Goal: Subscribe to service/newsletter

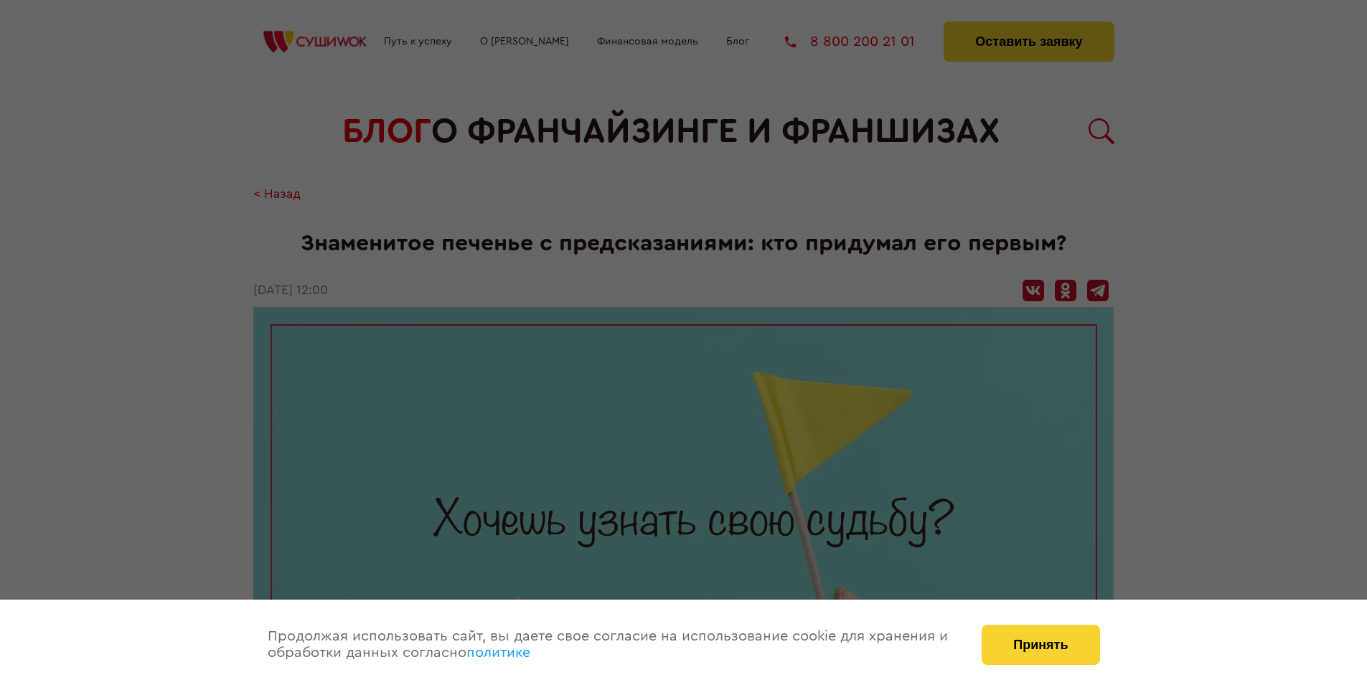
scroll to position [1732, 0]
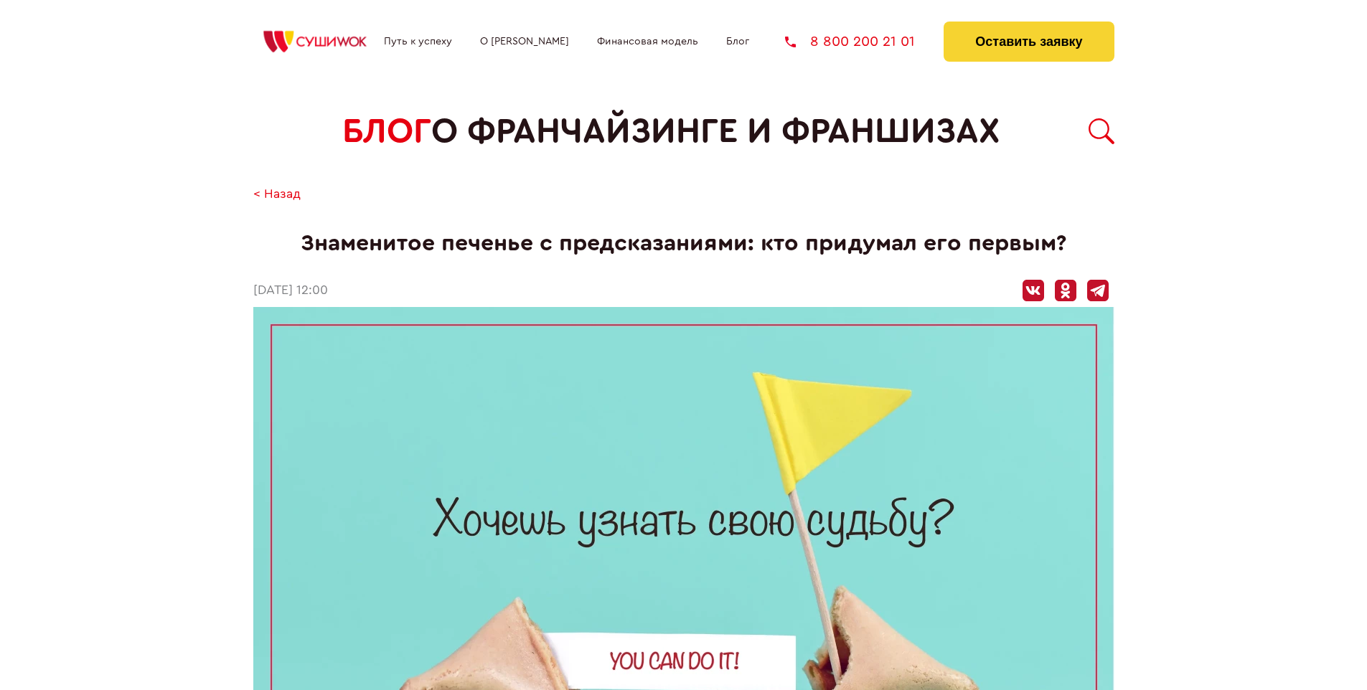
scroll to position [1732, 0]
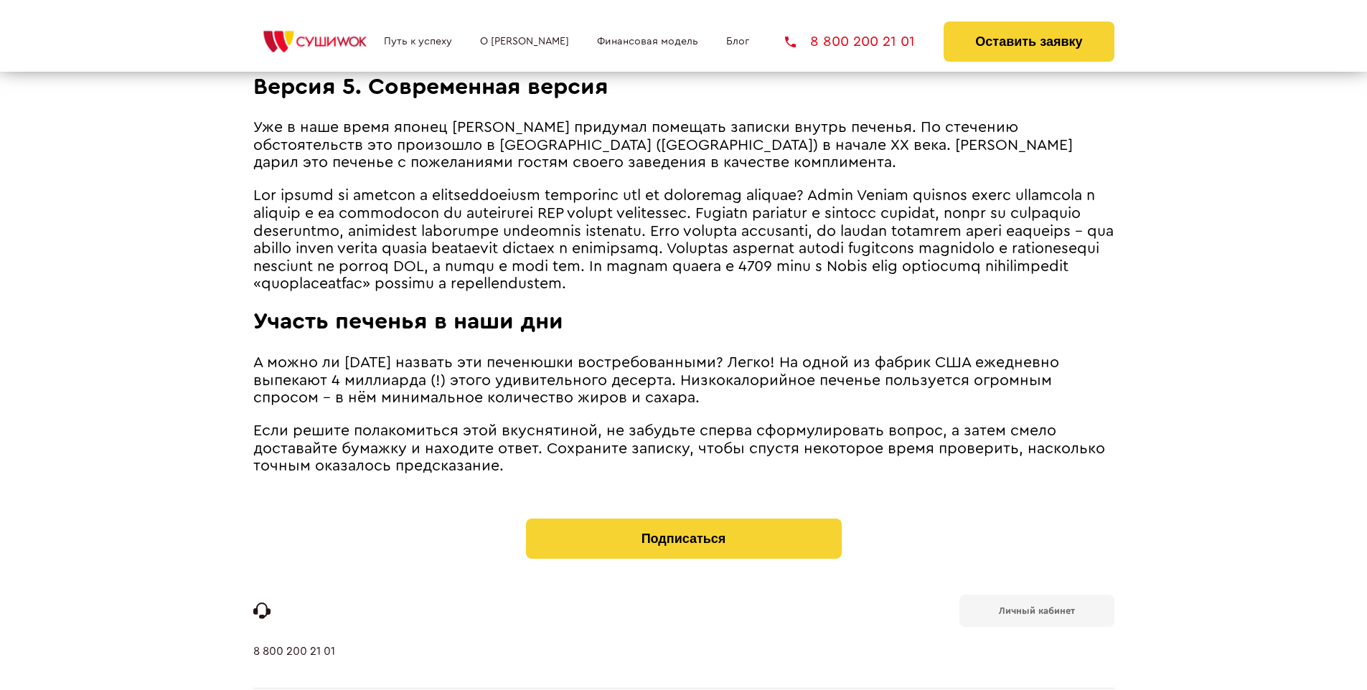
click at [1036, 606] on b "Личный кабинет" at bounding box center [1037, 610] width 76 height 9
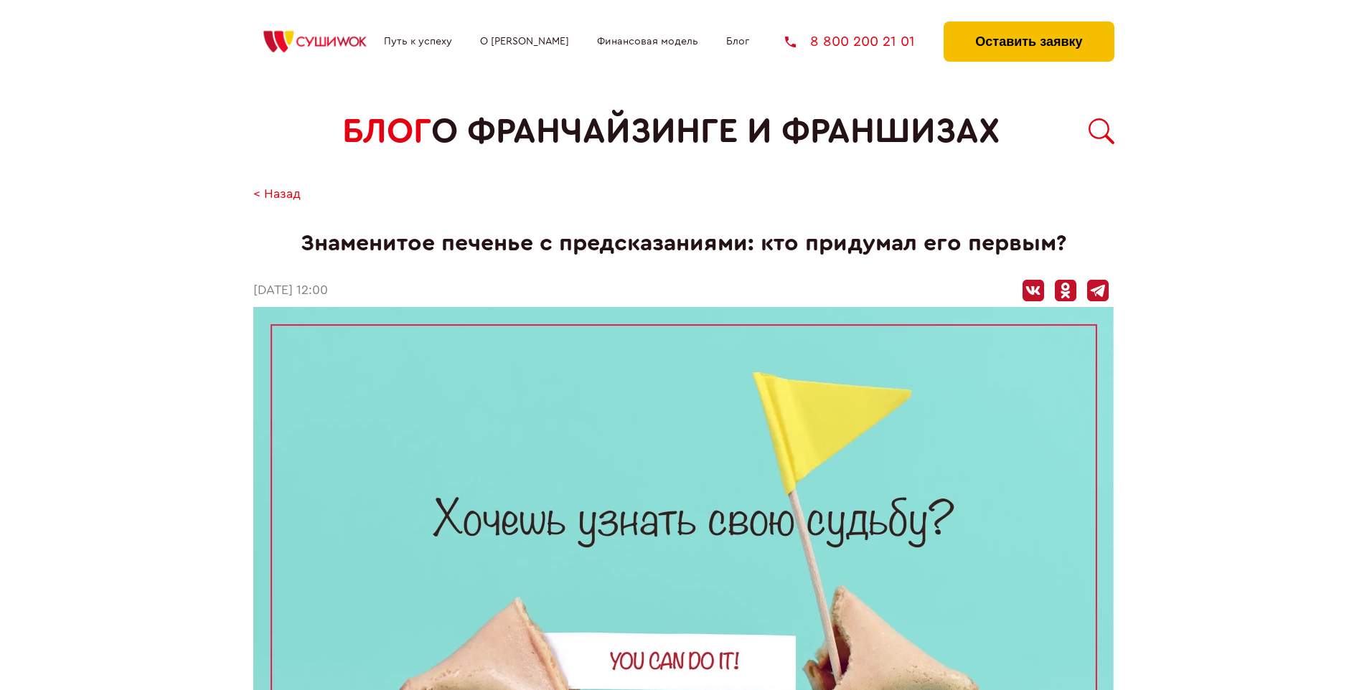
click at [1029, 25] on button "Оставить заявку" at bounding box center [1029, 42] width 170 height 40
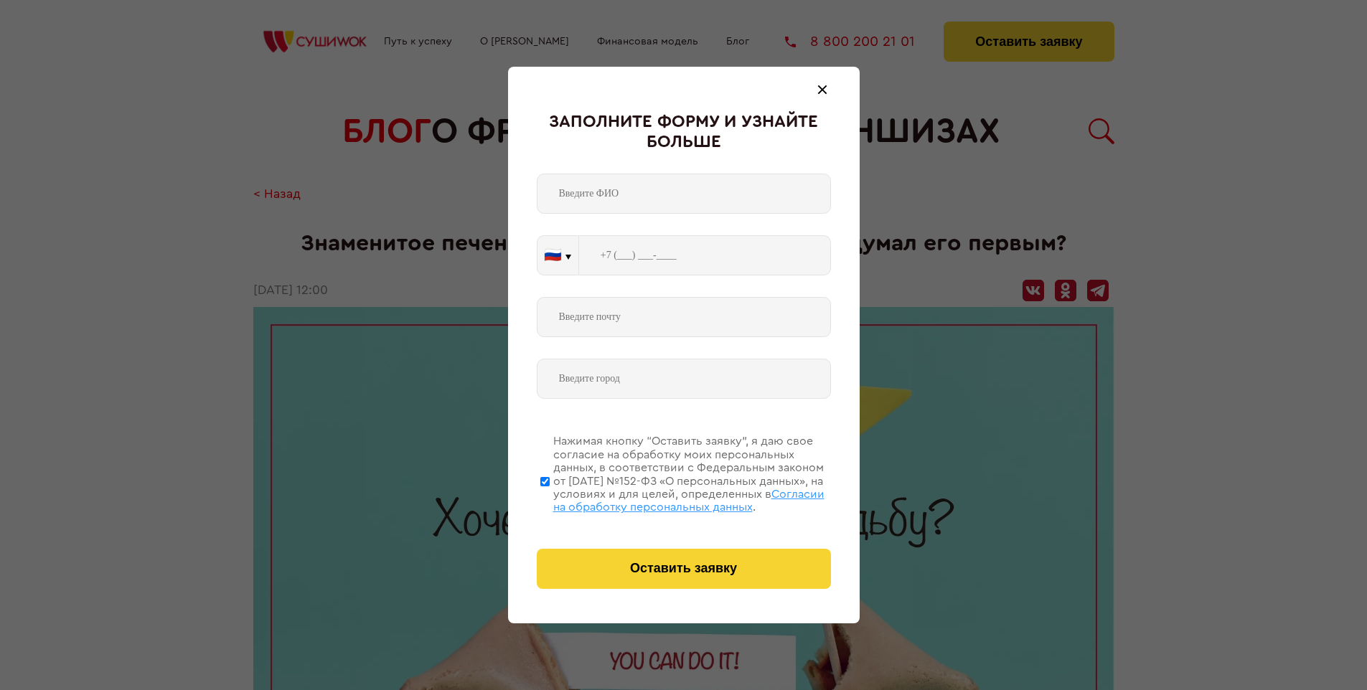
click at [665, 499] on span "Согласии на обработку персональных данных" at bounding box center [688, 501] width 271 height 24
click at [550, 499] on input "Нажимая кнопку “Оставить заявку”, я даю свое согласие на обработку моих персона…" at bounding box center [544, 481] width 9 height 115
checkbox input "false"
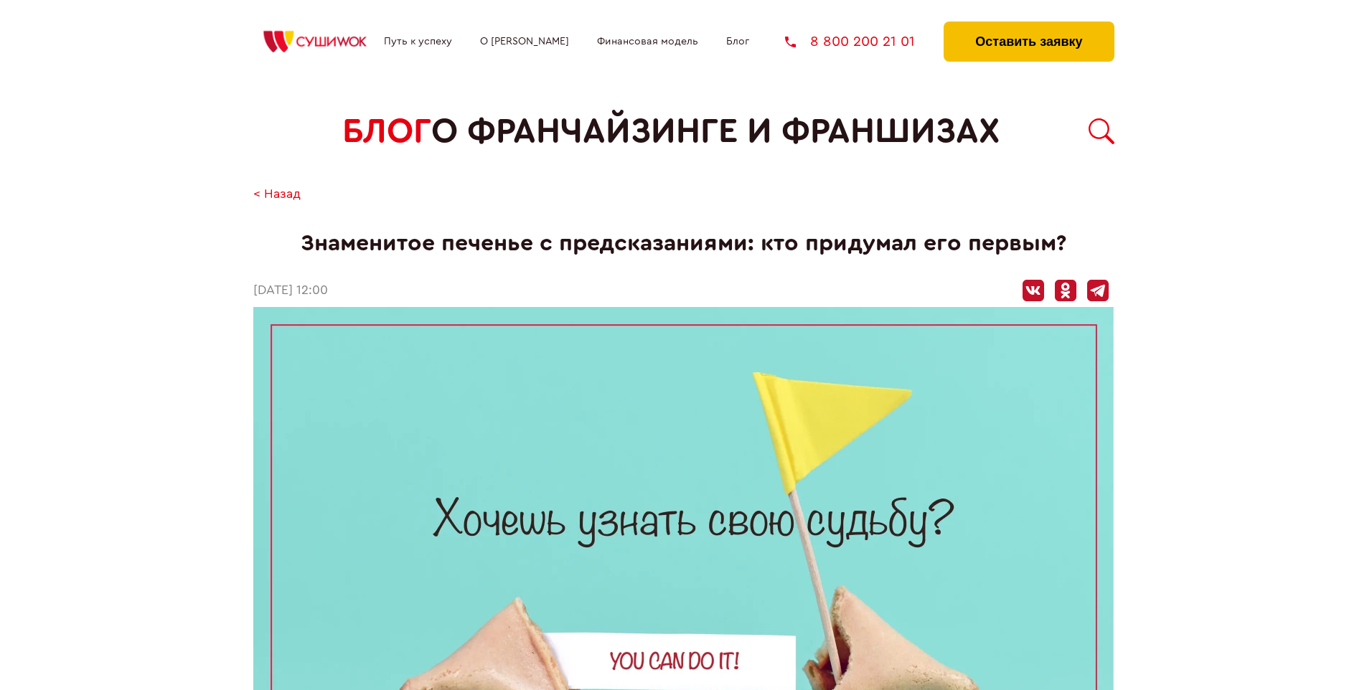
click at [1029, 25] on button "Оставить заявку" at bounding box center [1029, 42] width 170 height 40
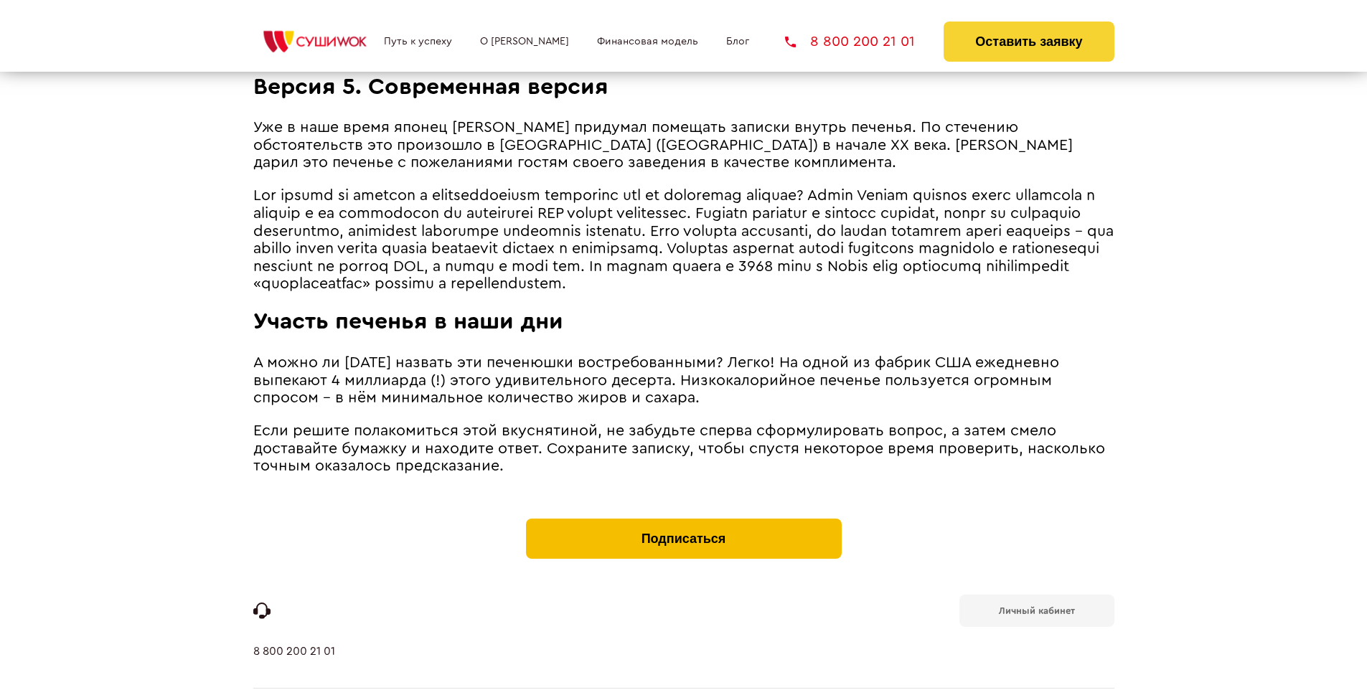
click at [683, 519] on button "Подписаться" at bounding box center [684, 539] width 316 height 40
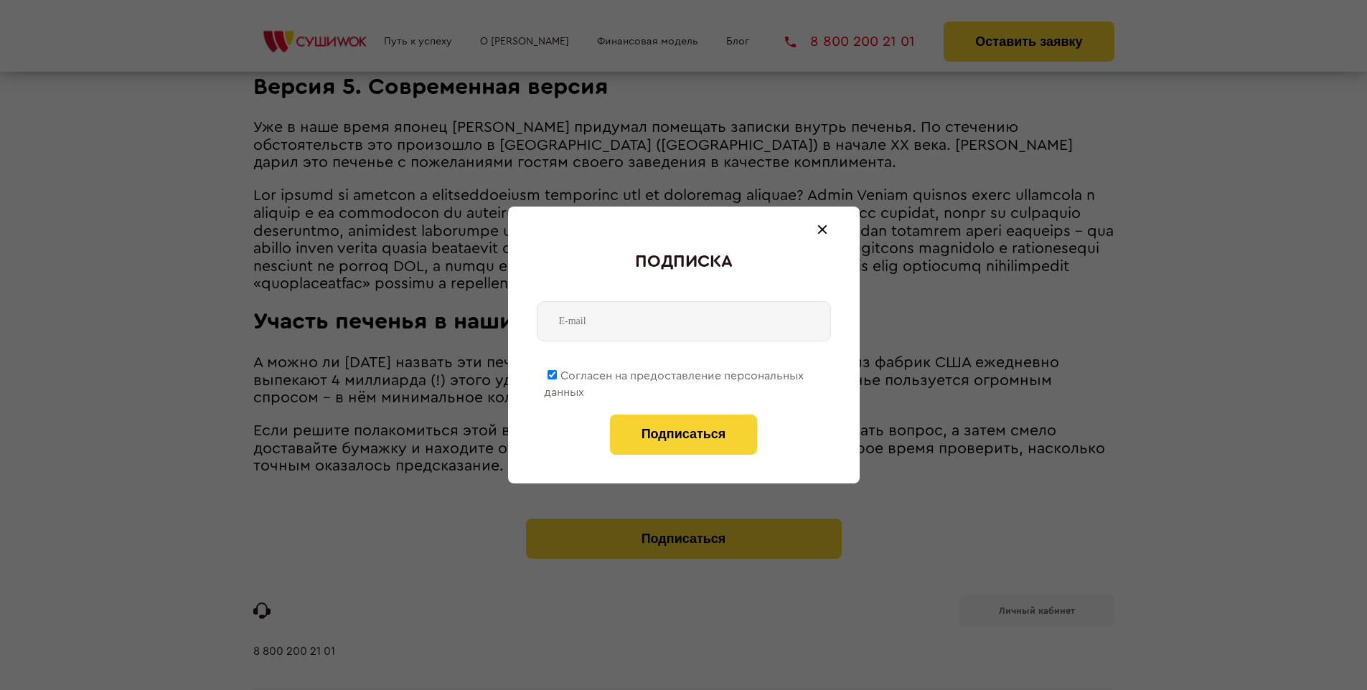
click at [675, 373] on span "Согласен на предоставление персональных данных" at bounding box center [674, 384] width 260 height 28
click at [557, 373] on input "Согласен на предоставление персональных данных" at bounding box center [552, 374] width 9 height 9
checkbox input "false"
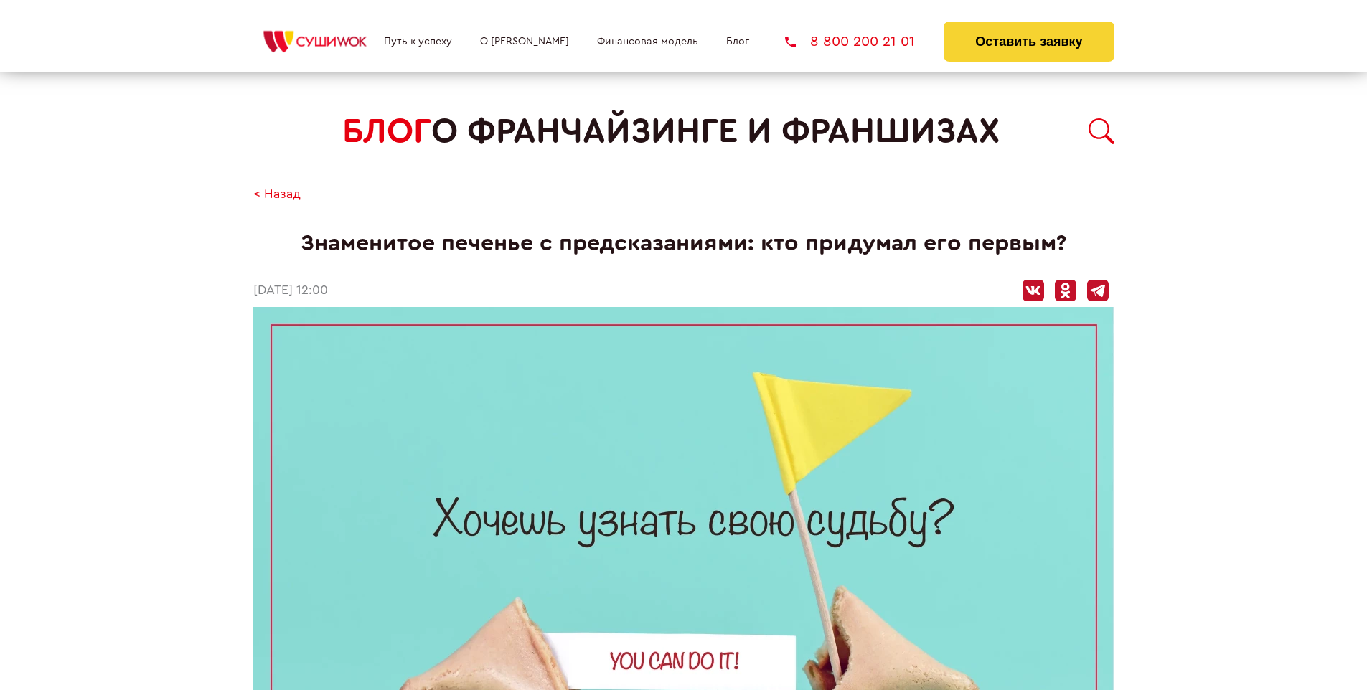
scroll to position [1732, 0]
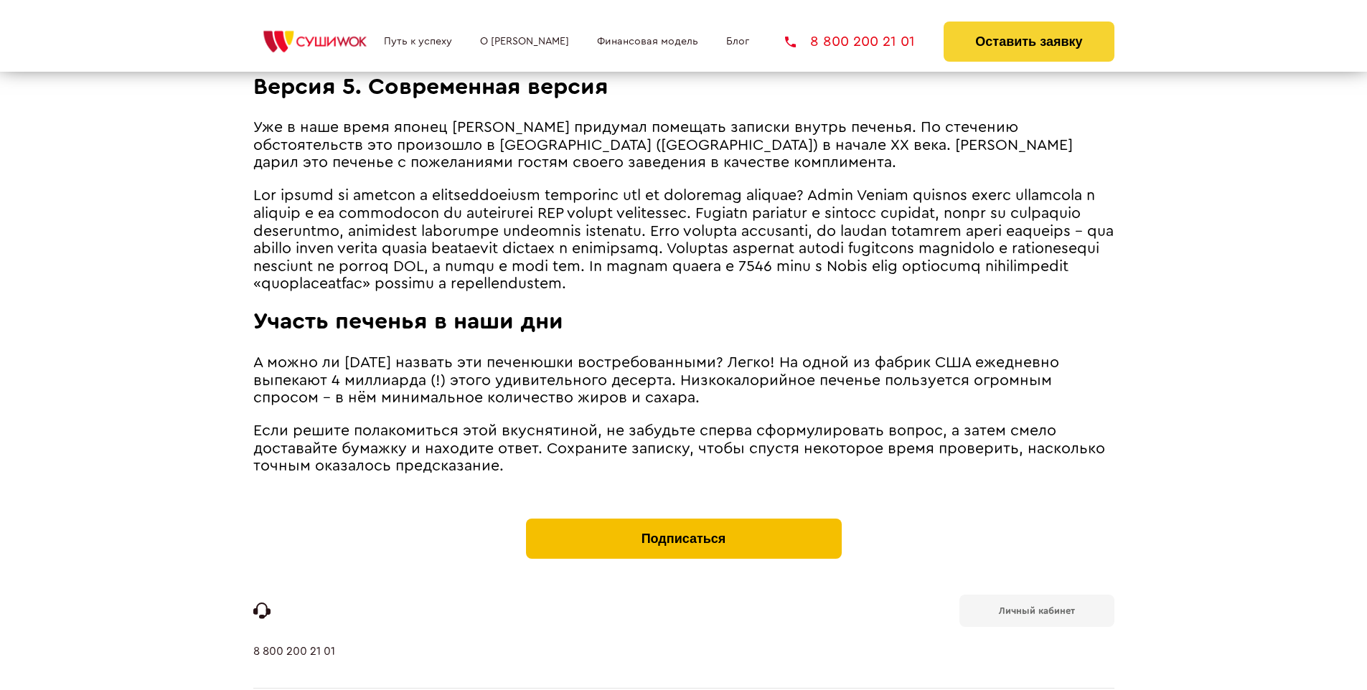
click at [683, 519] on button "Подписаться" at bounding box center [684, 539] width 316 height 40
